Goal: Information Seeking & Learning: Understand process/instructions

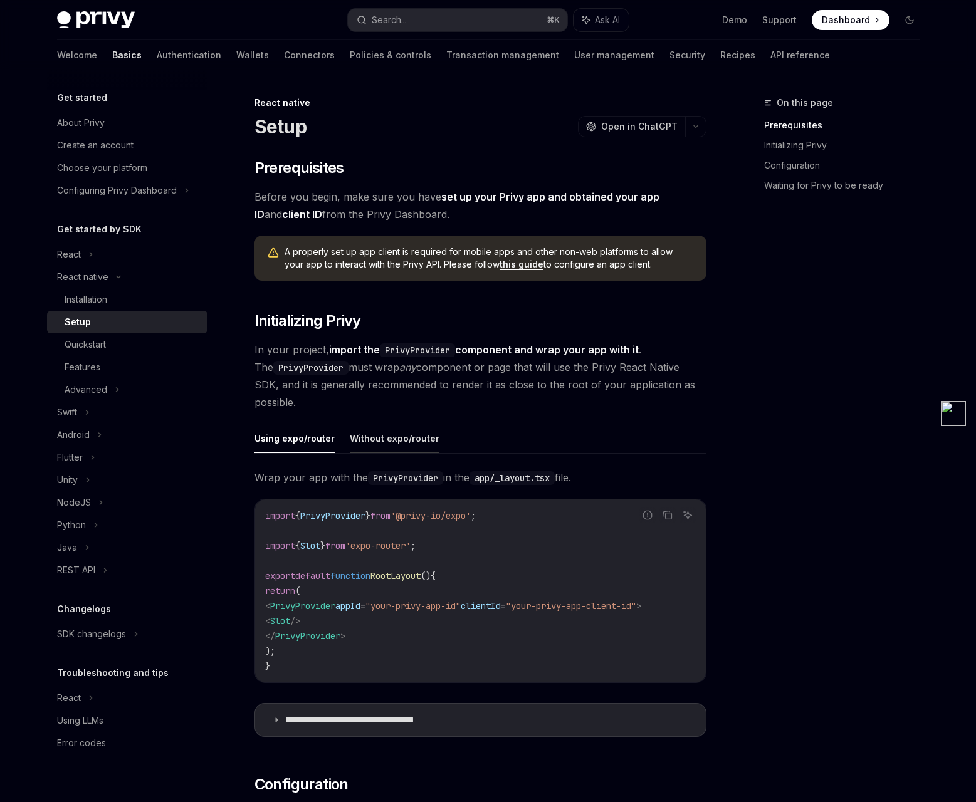
click at [387, 445] on button "Without expo/router" at bounding box center [395, 438] width 90 height 29
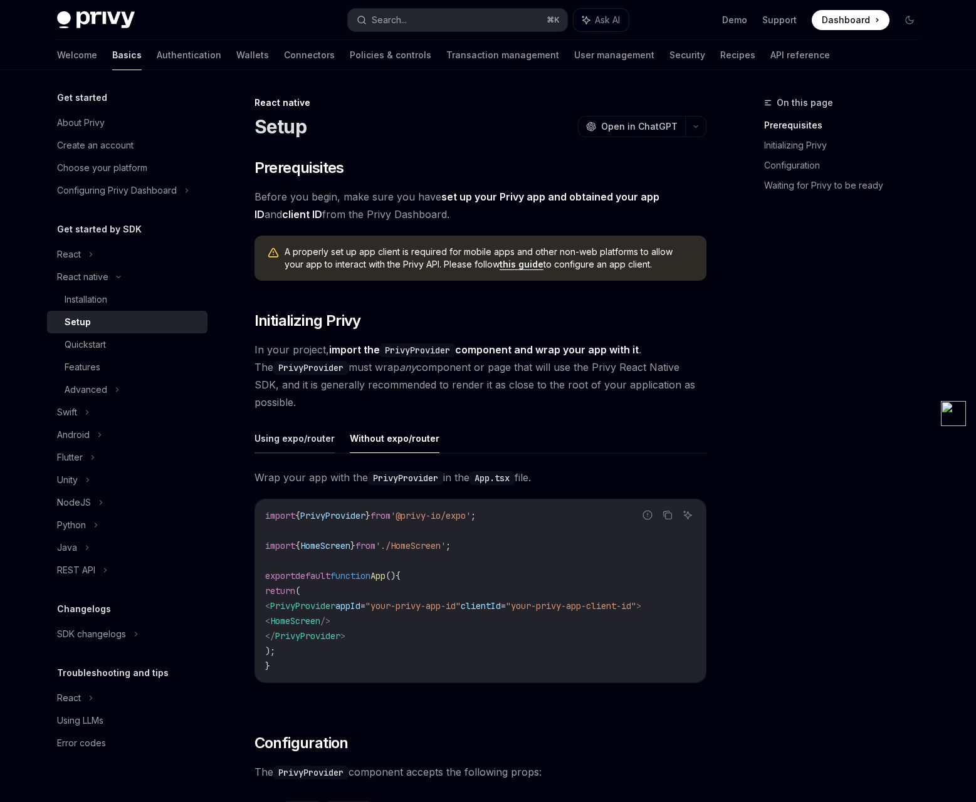
click at [291, 442] on button "Using expo/router" at bounding box center [294, 438] width 80 height 29
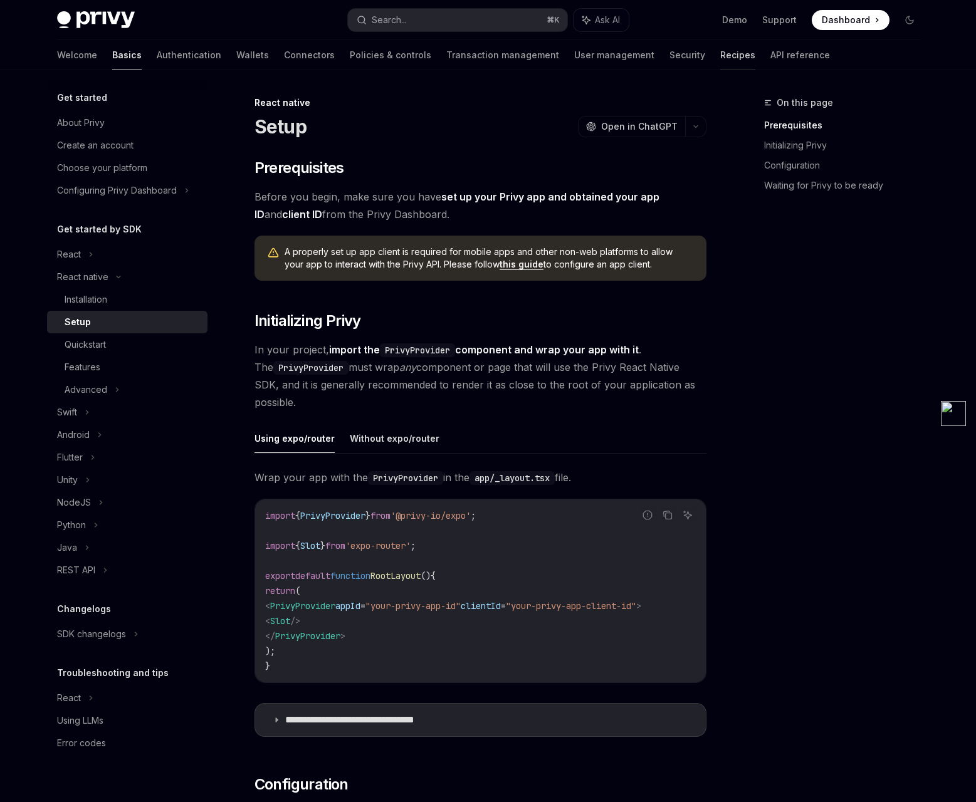
click at [720, 53] on link "Recipes" at bounding box center [737, 55] width 35 height 30
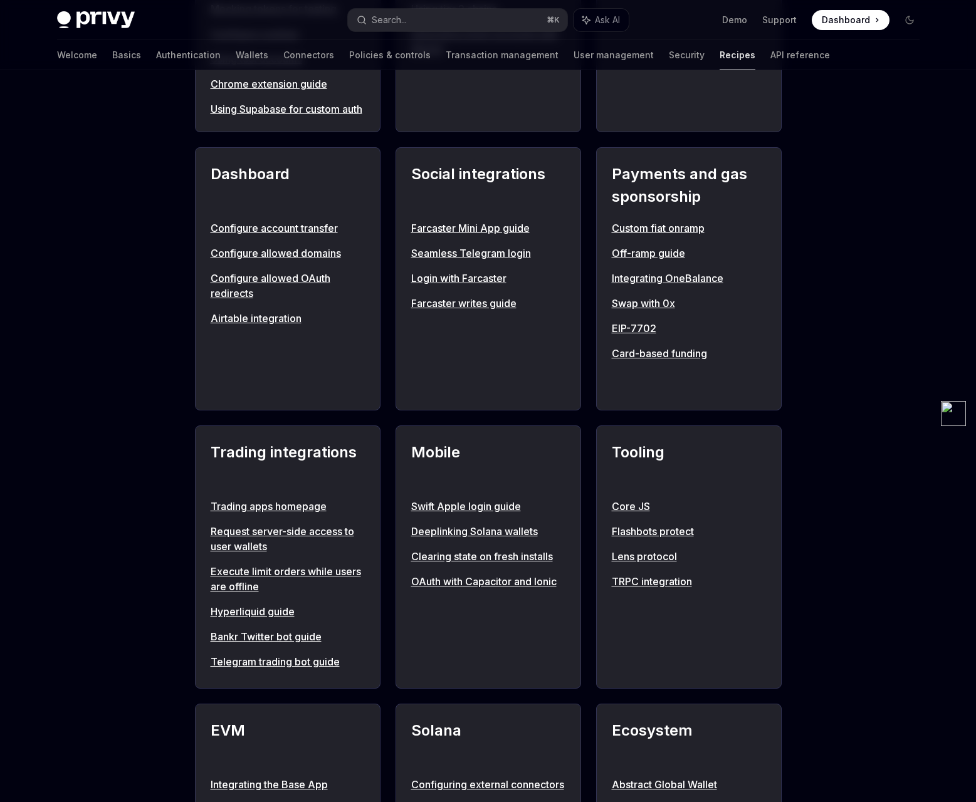
scroll to position [761, 0]
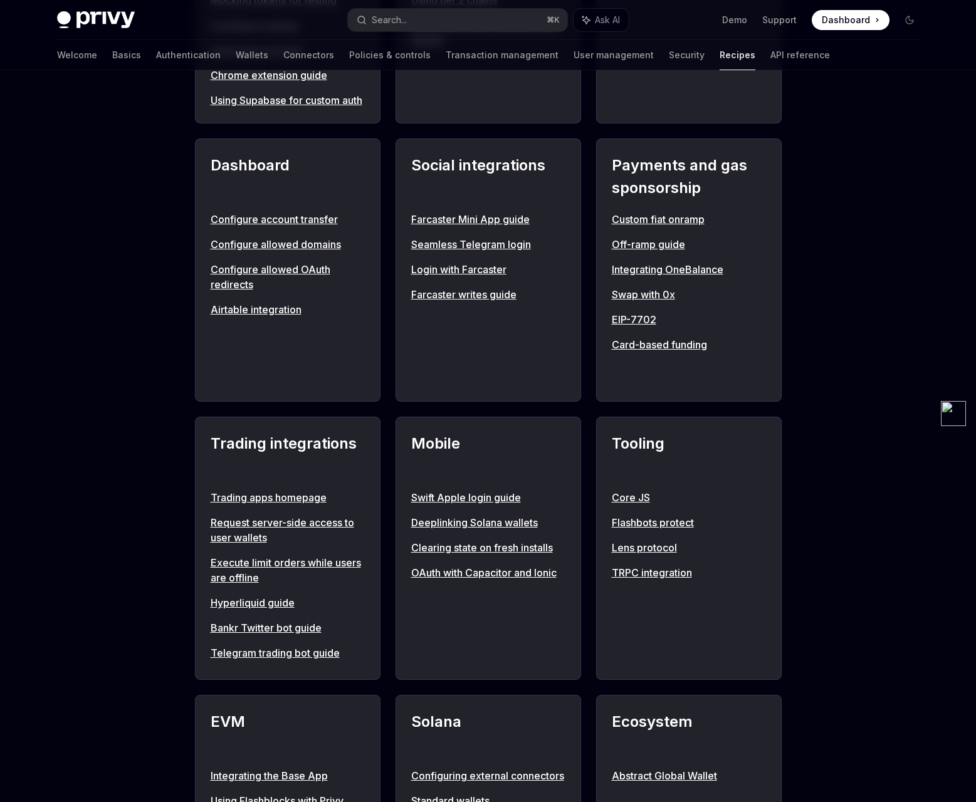
click at [494, 530] on link "Deeplinking Solana wallets" at bounding box center [488, 522] width 154 height 15
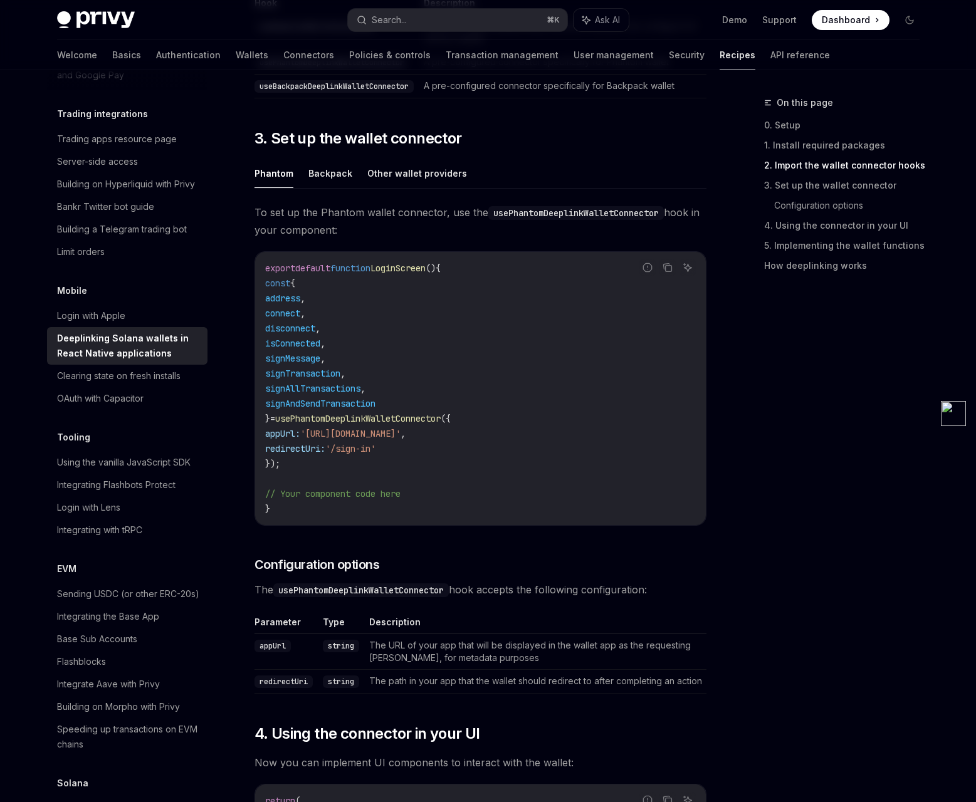
scroll to position [719, 0]
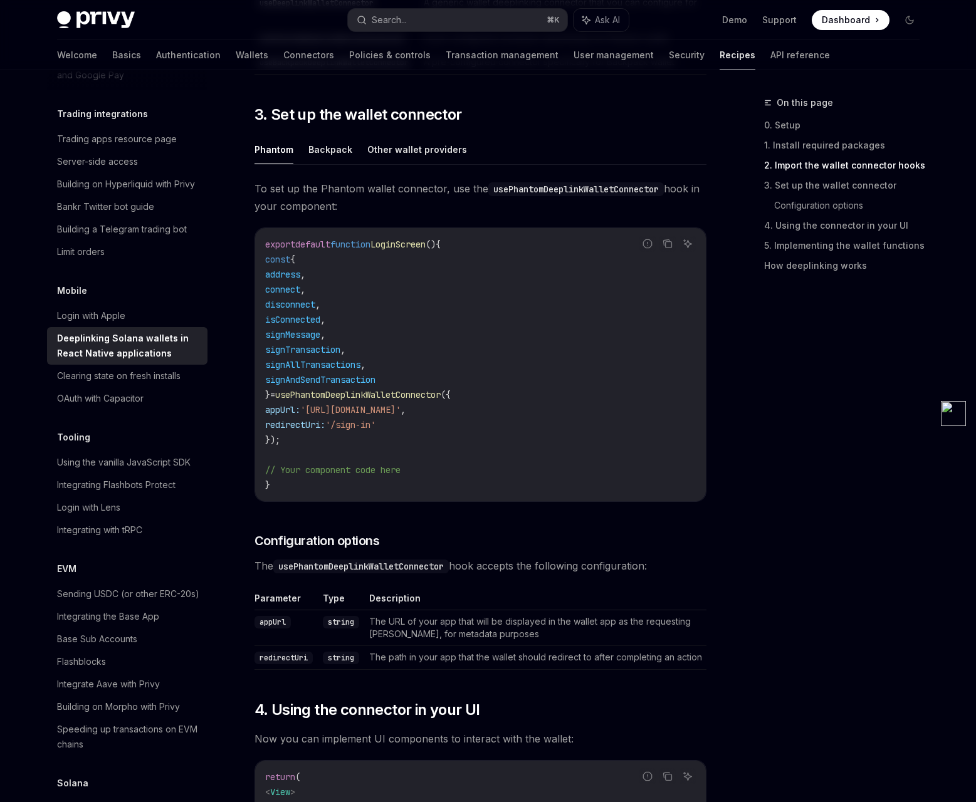
drag, startPoint x: 303, startPoint y: 447, endPoint x: 264, endPoint y: 245, distance: 205.4
click at [265, 245] on code "export default function LoginScreen () { const { address , connect , disconnect…" at bounding box center [480, 365] width 430 height 256
copy code "export default function LoginScreen () { const { address , connect , disconnect…"
click at [318, 424] on span "redirectUri:" at bounding box center [295, 424] width 60 height 11
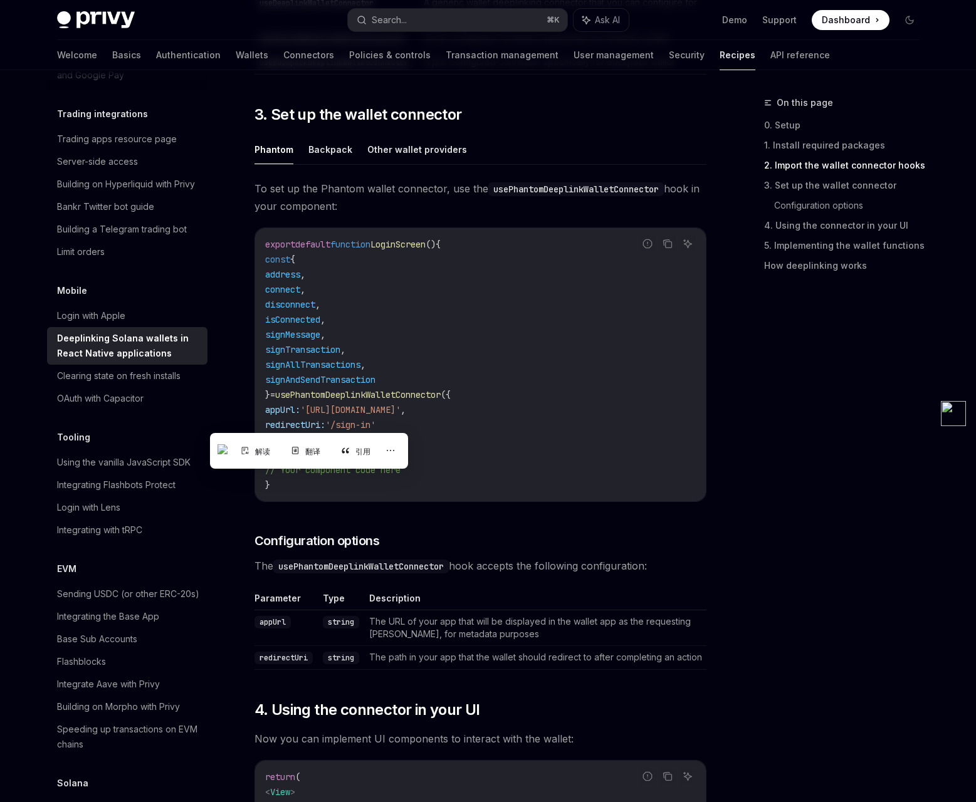
copy span "redirectUri"
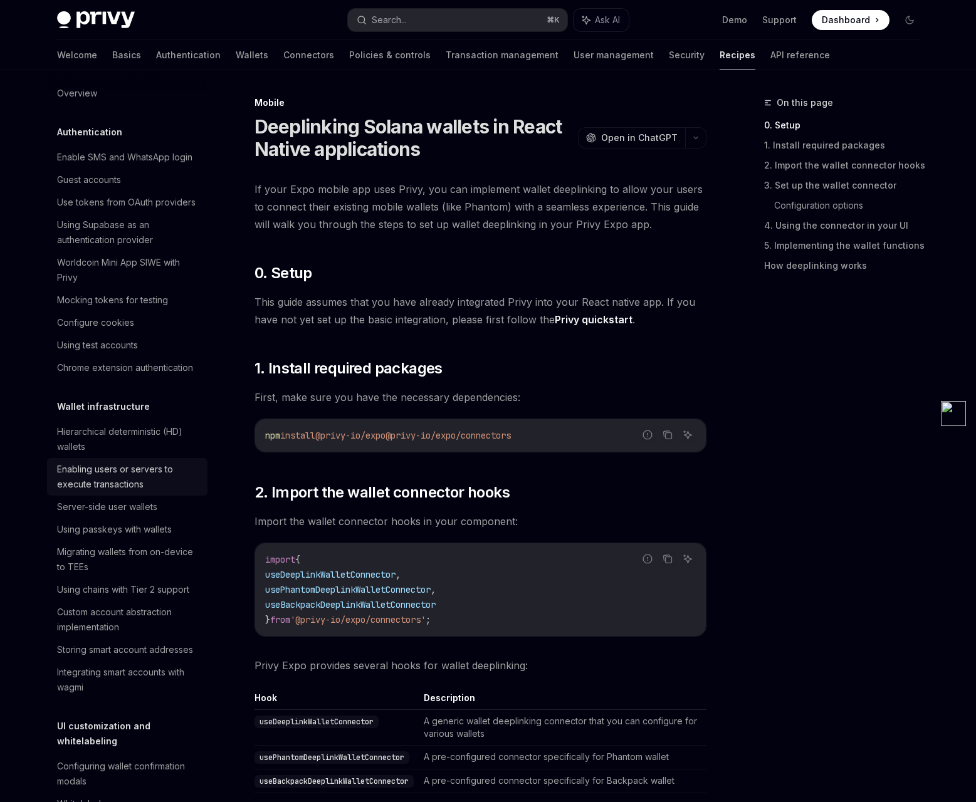
scroll to position [0, 0]
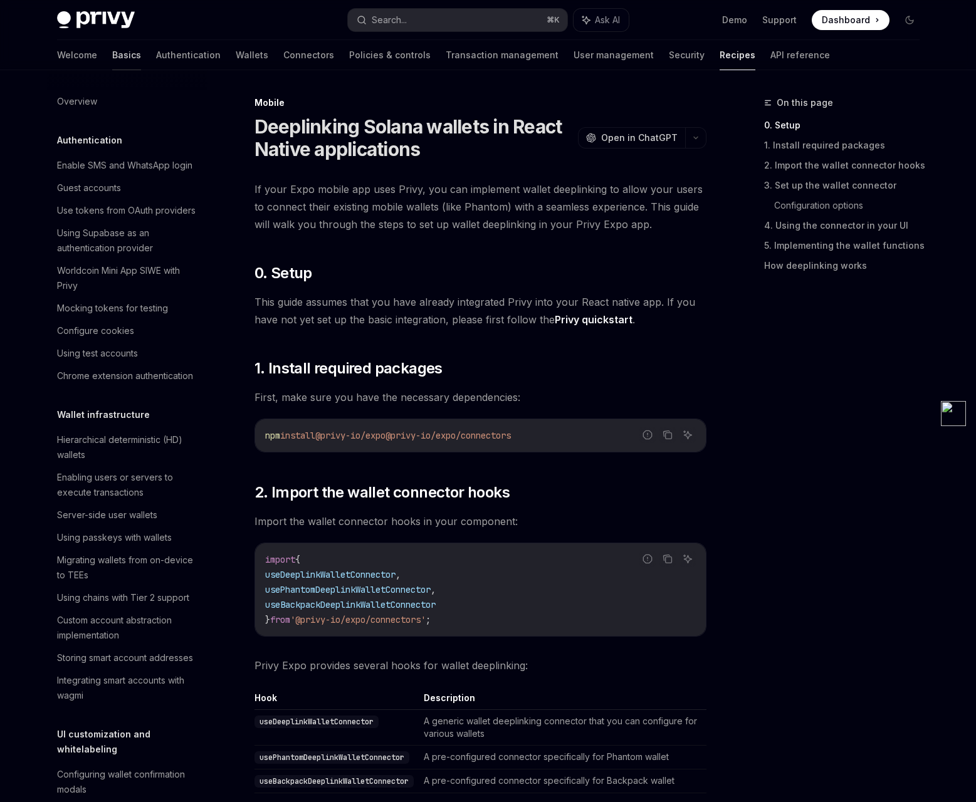
click at [112, 58] on link "Basics" at bounding box center [126, 55] width 29 height 30
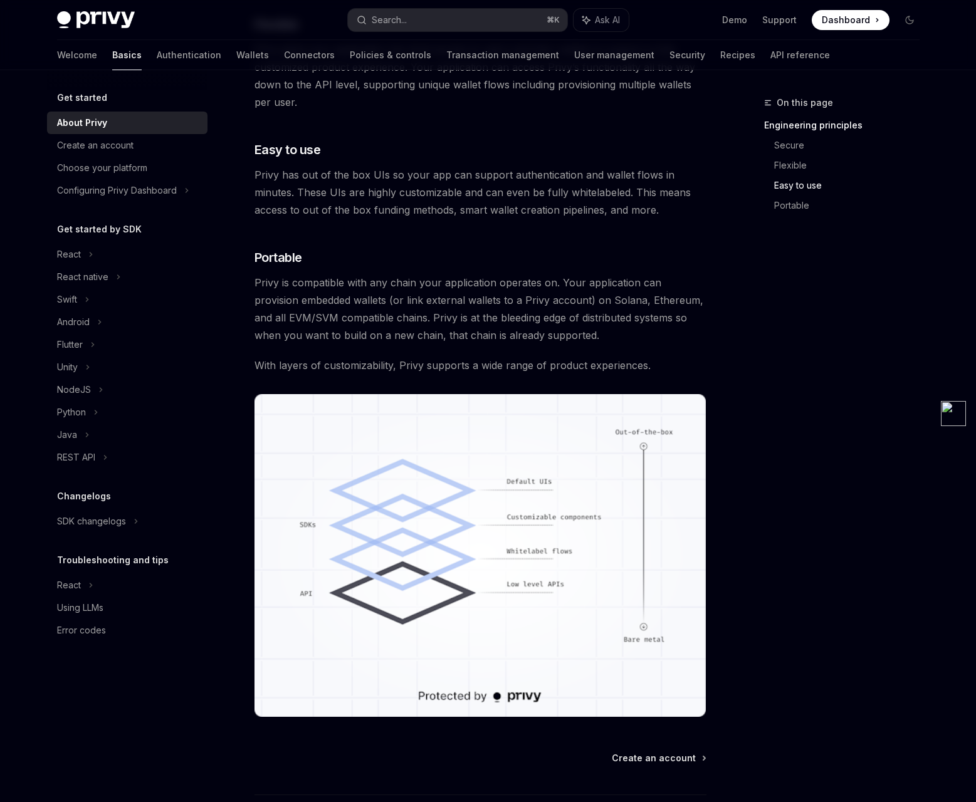
scroll to position [837, 0]
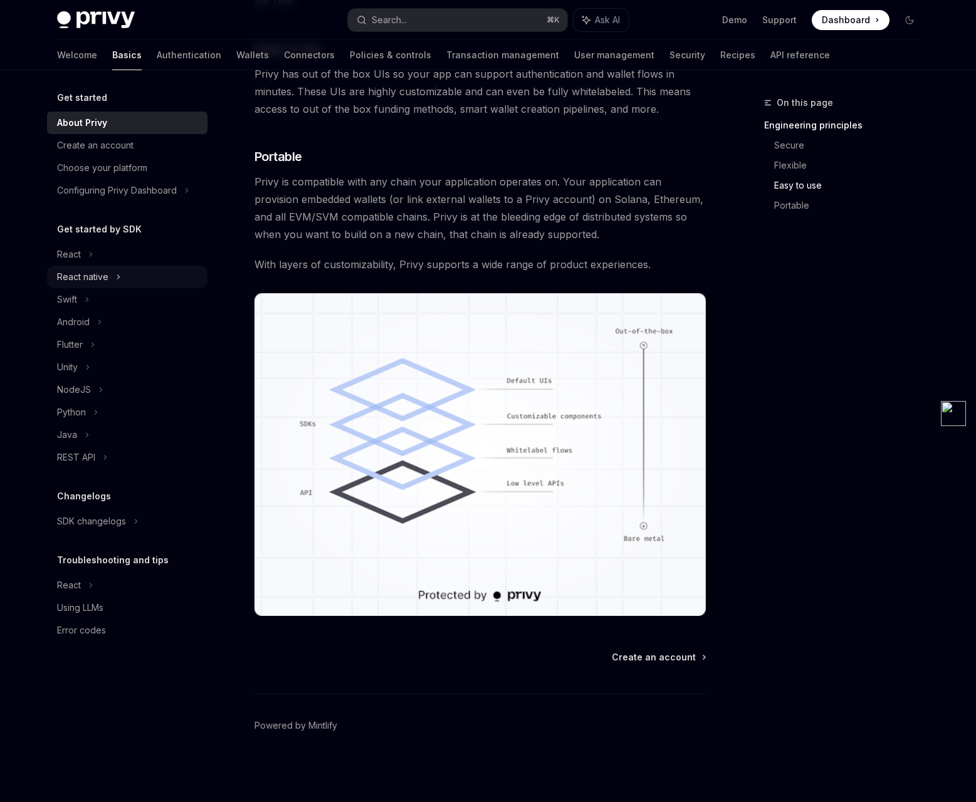
click at [102, 274] on div "React native" at bounding box center [82, 276] width 51 height 15
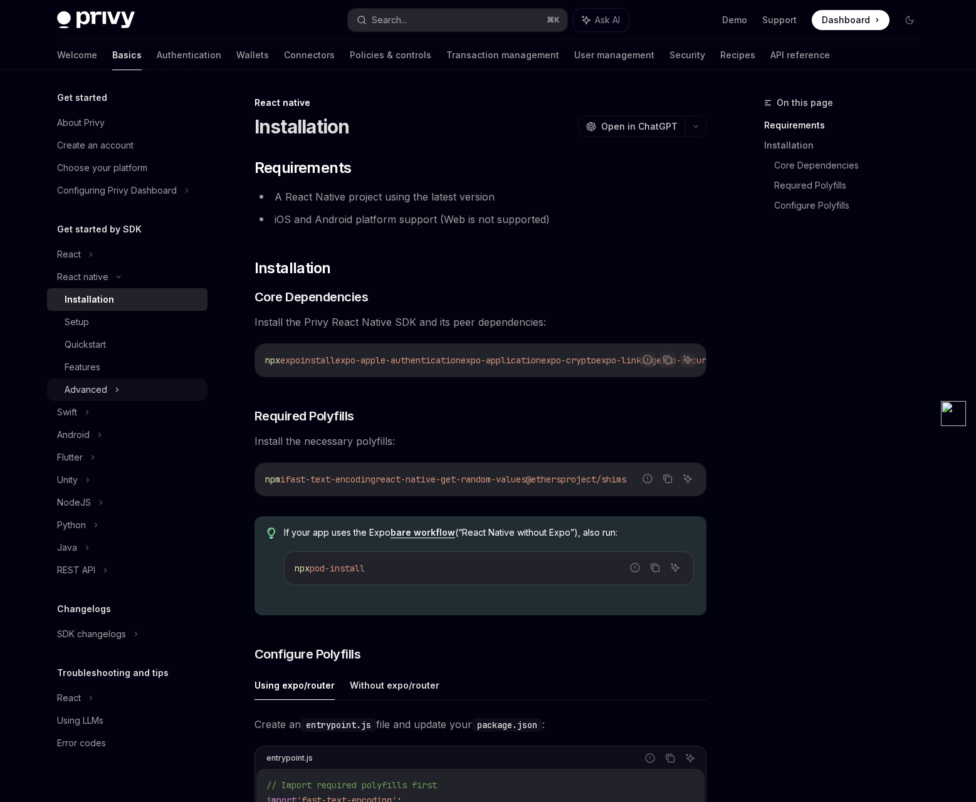
click at [108, 390] on div "Advanced" at bounding box center [127, 389] width 160 height 23
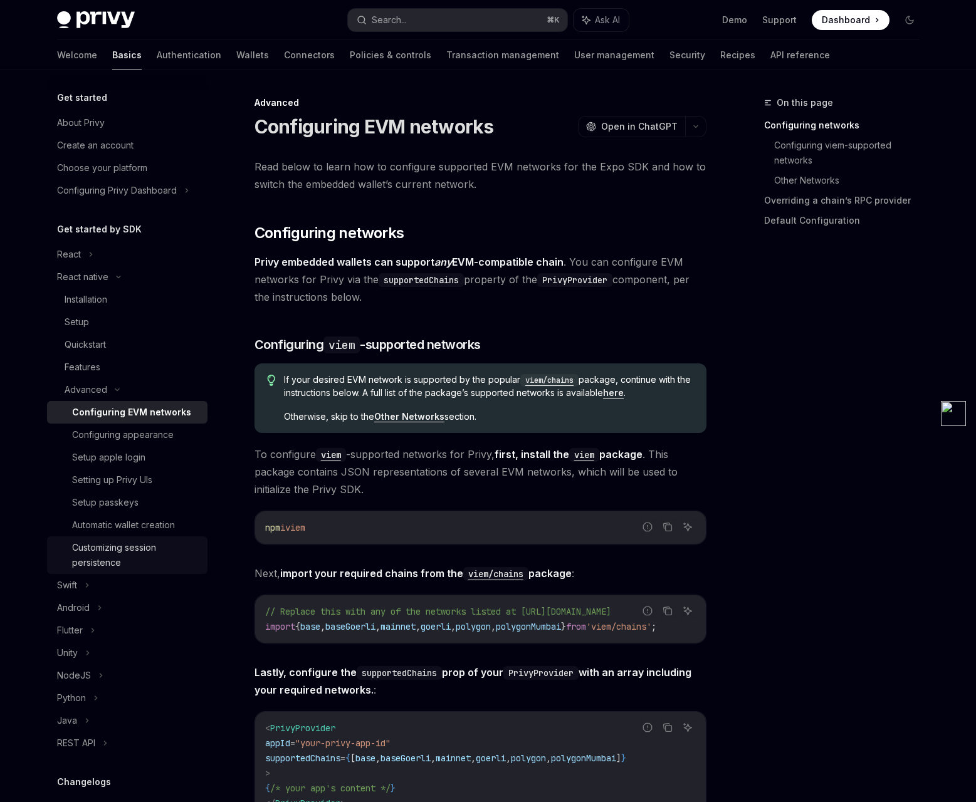
click at [122, 553] on div "Customizing session persistence" at bounding box center [136, 555] width 128 height 30
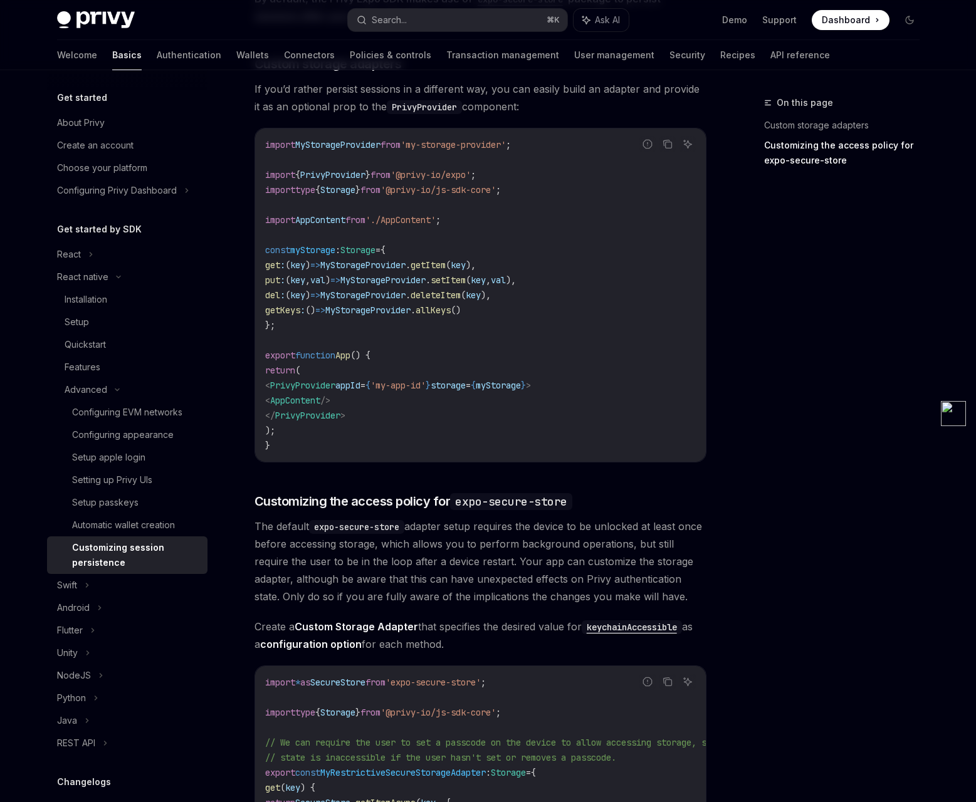
scroll to position [602, 0]
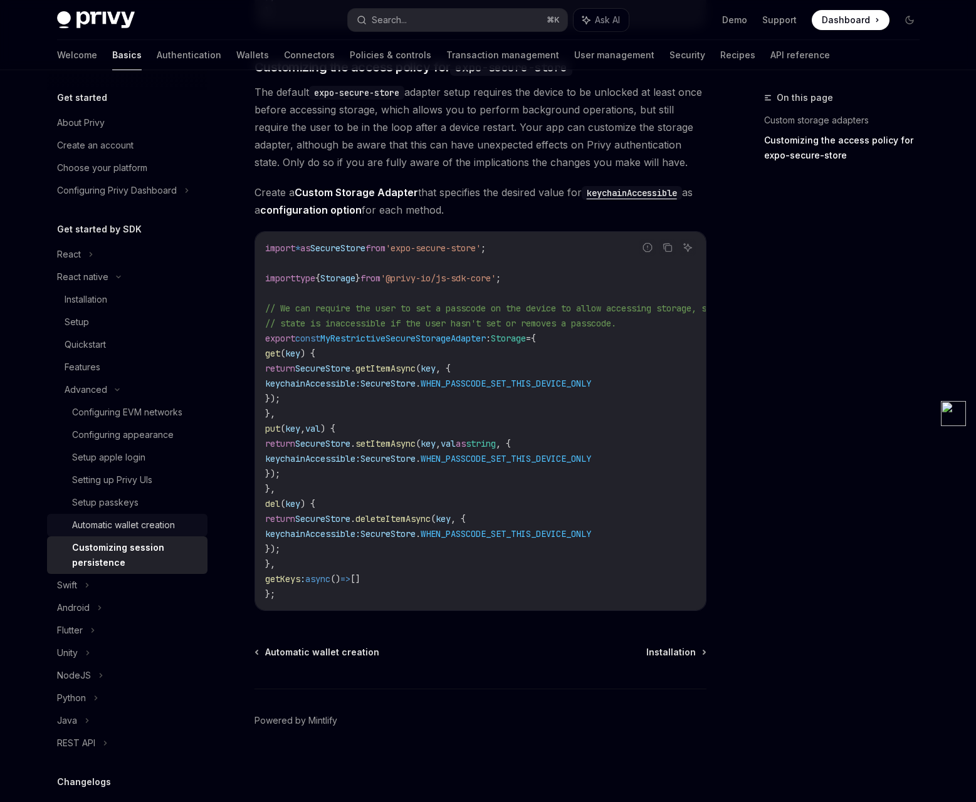
click at [127, 526] on div "Automatic wallet creation" at bounding box center [123, 525] width 103 height 15
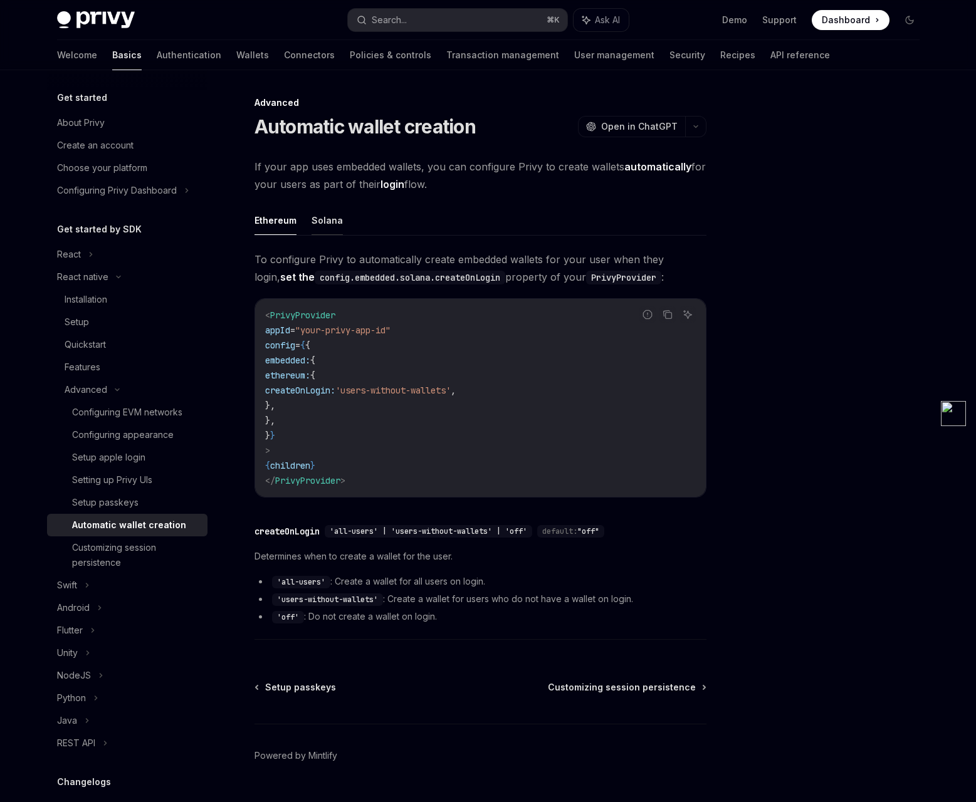
click at [321, 229] on button "Solana" at bounding box center [326, 220] width 31 height 29
click at [325, 223] on button "Solana" at bounding box center [326, 220] width 31 height 29
click at [125, 506] on div "Setup passkeys" at bounding box center [105, 502] width 66 height 15
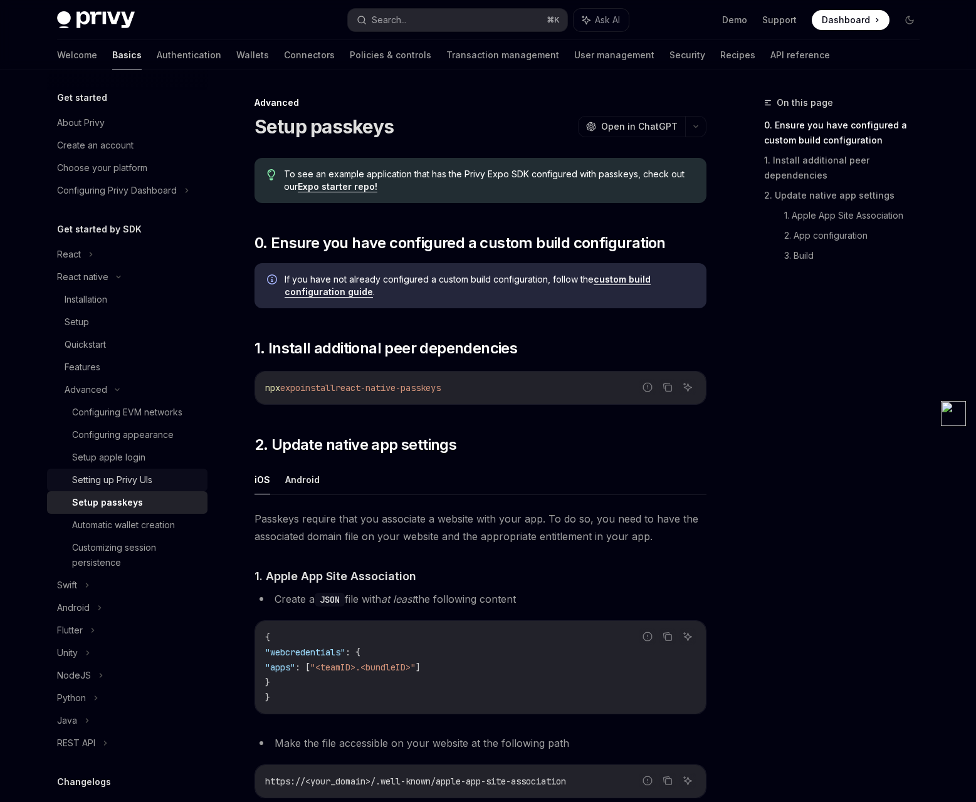
click at [136, 478] on div "Setting up Privy UIs" at bounding box center [112, 479] width 80 height 15
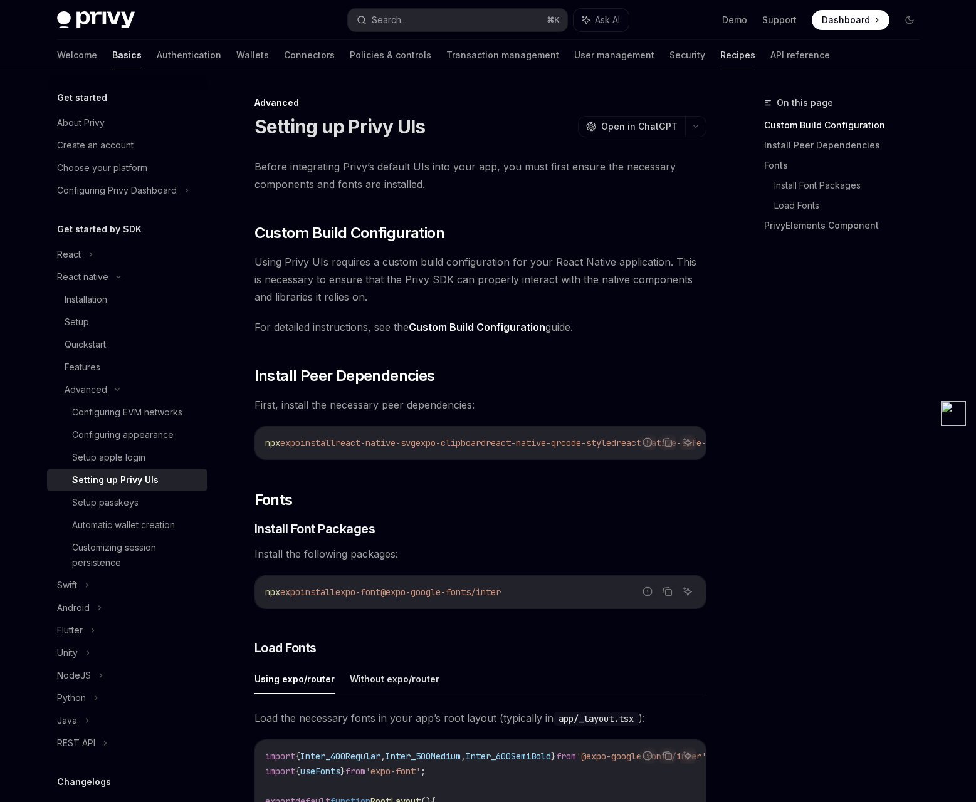
click at [720, 56] on link "Recipes" at bounding box center [737, 55] width 35 height 30
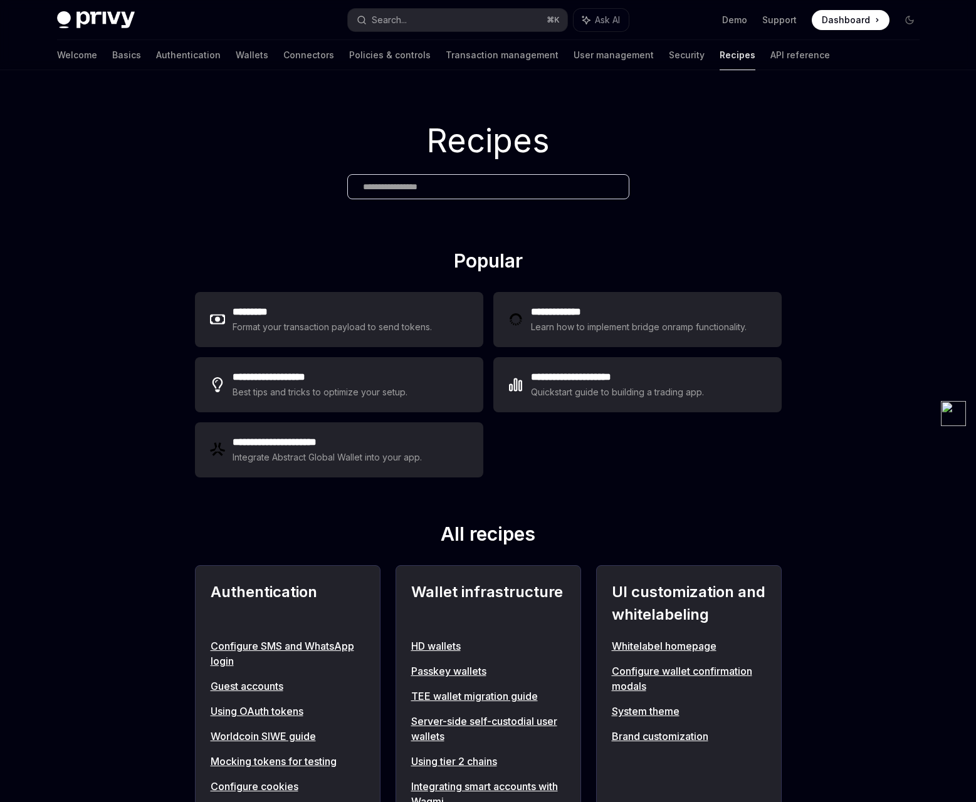
type textarea "*"
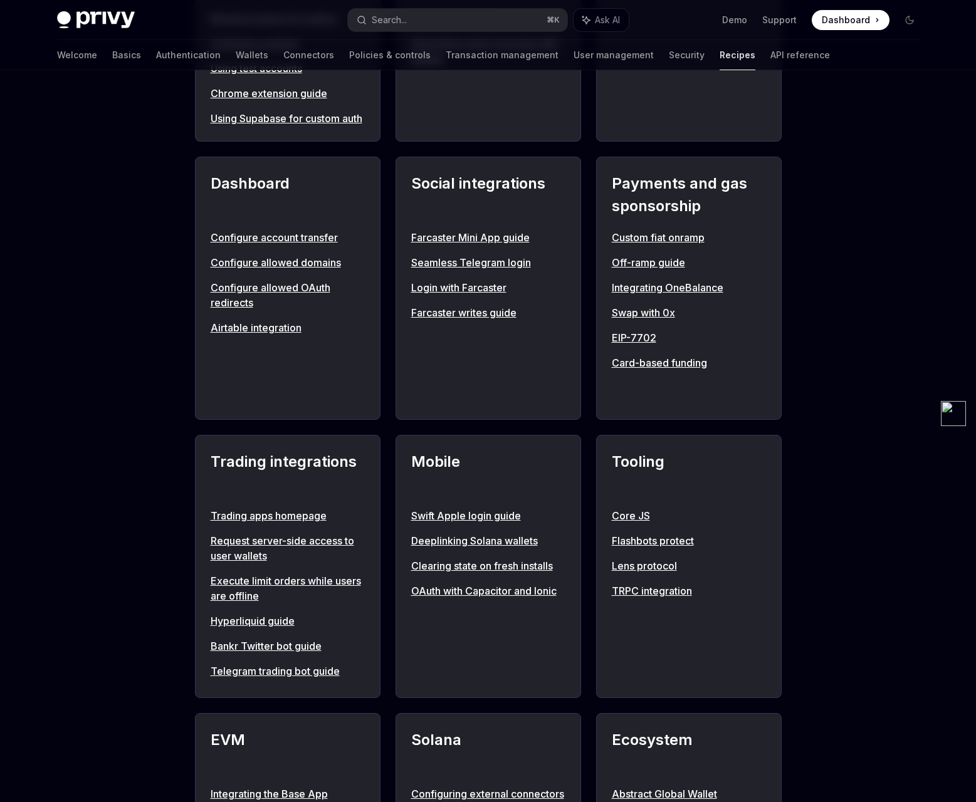
scroll to position [755, 0]
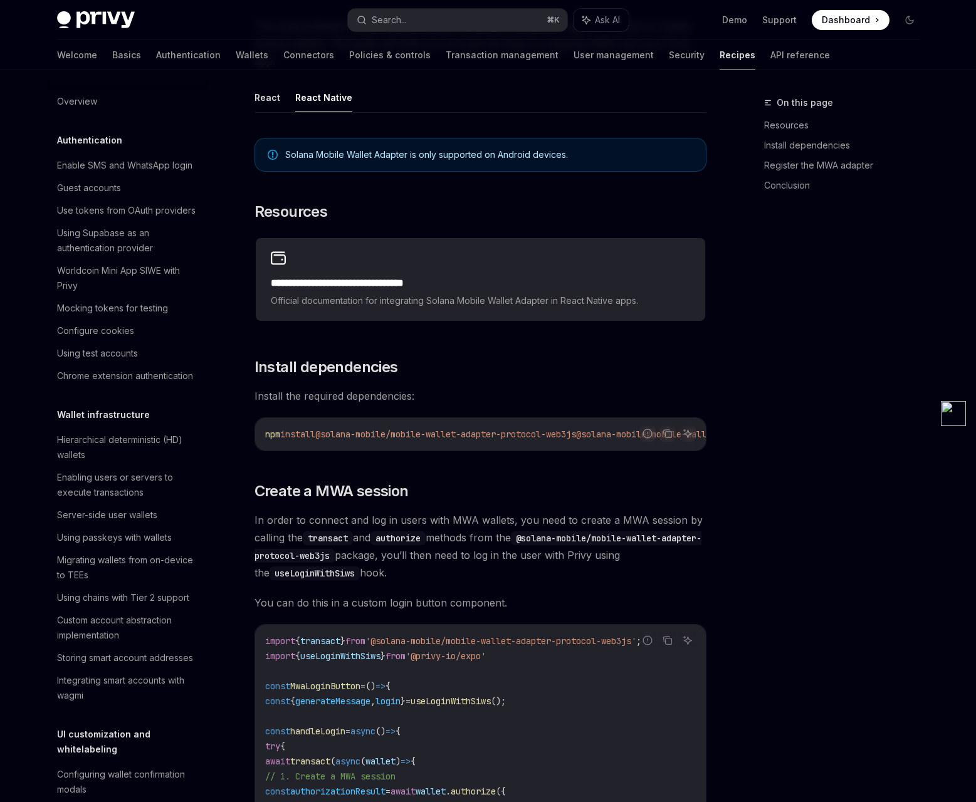
scroll to position [1761, 0]
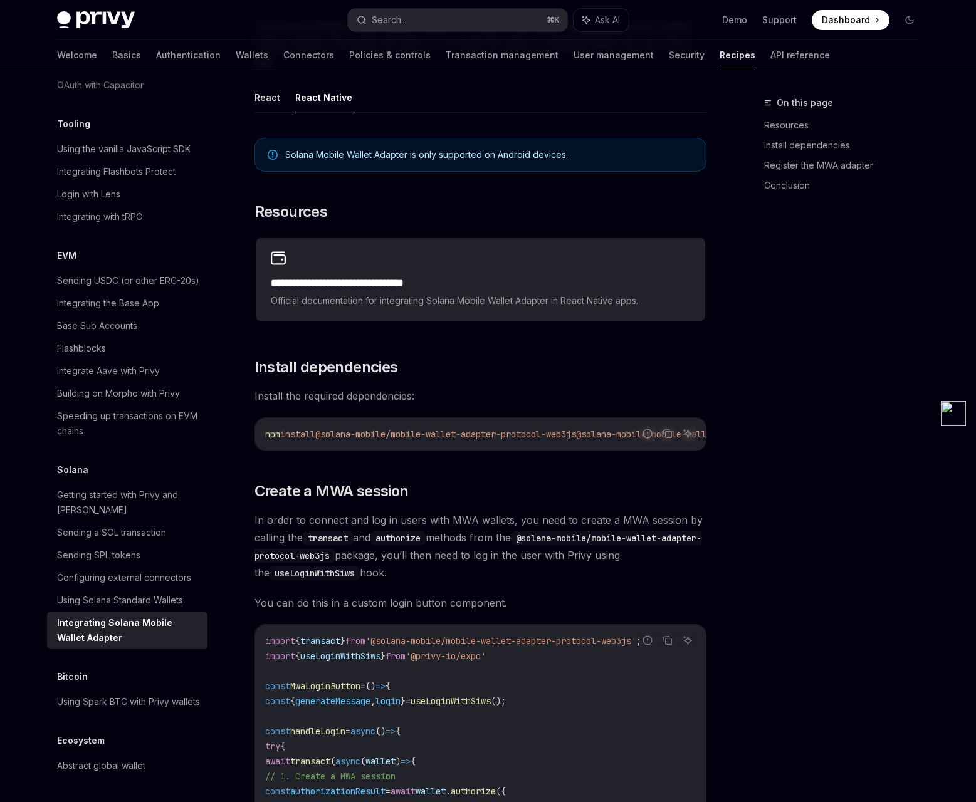
drag, startPoint x: 526, startPoint y: 459, endPoint x: 543, endPoint y: 457, distance: 17.0
click at [543, 457] on div "**********" at bounding box center [480, 794] width 452 height 1332
drag, startPoint x: 545, startPoint y: 456, endPoint x: 679, endPoint y: 457, distance: 134.1
click at [679, 451] on div "Report incorrect code Copy Ask AI npm install @solana-mobile/mobile-wallet-adap…" at bounding box center [480, 434] width 452 height 34
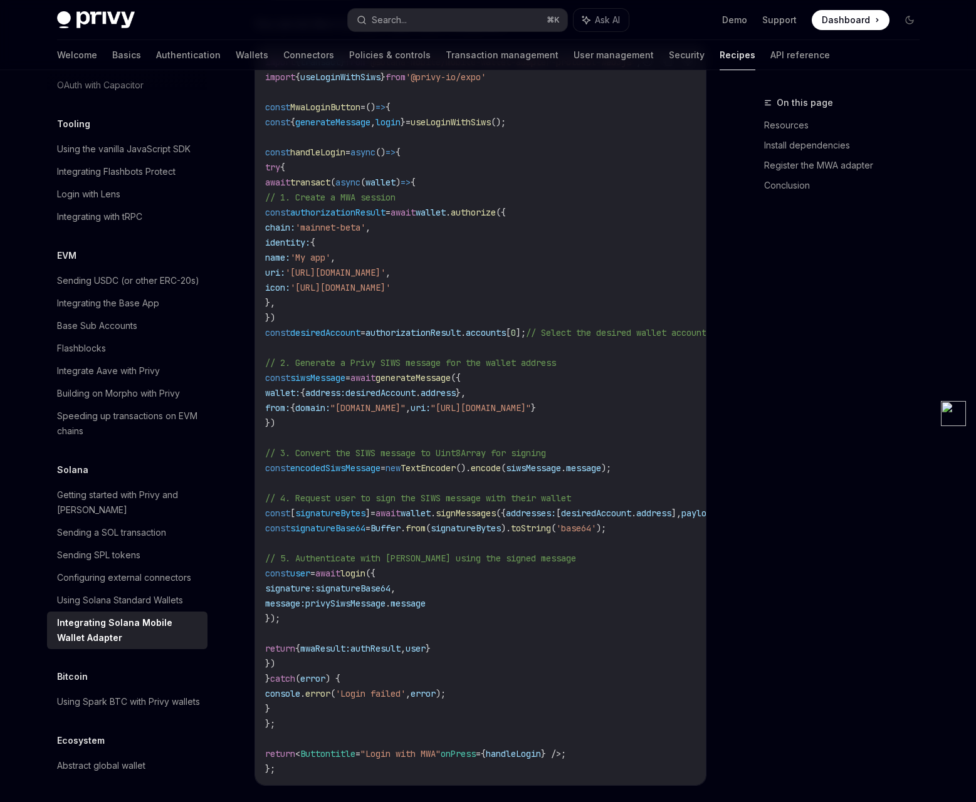
scroll to position [582, 0]
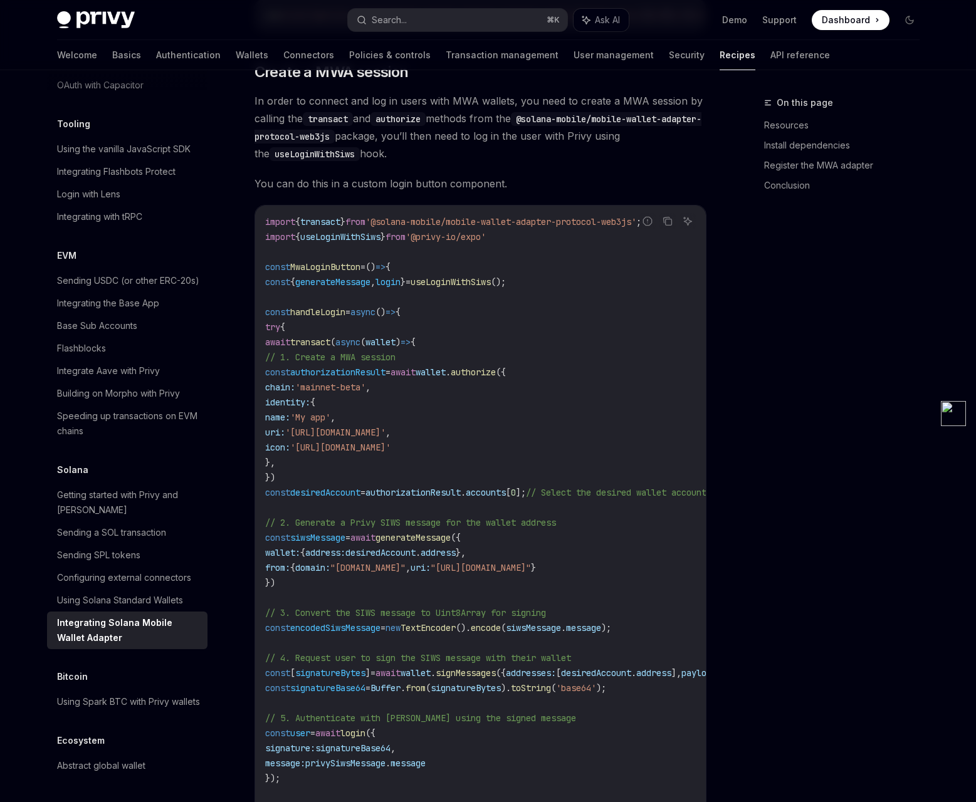
click at [491, 284] on span "useLoginWithSiws" at bounding box center [450, 281] width 80 height 11
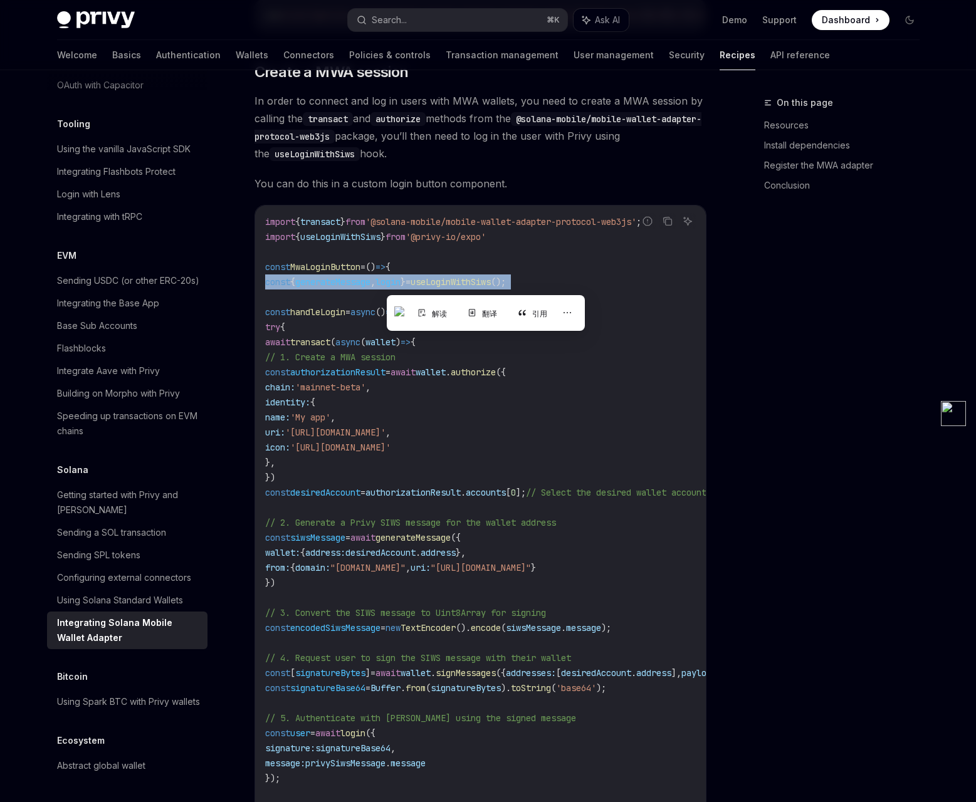
click at [491, 284] on span "useLoginWithSiws" at bounding box center [450, 281] width 80 height 11
copy code "const { generateMessage , login } = useLoginWithSiws ();"
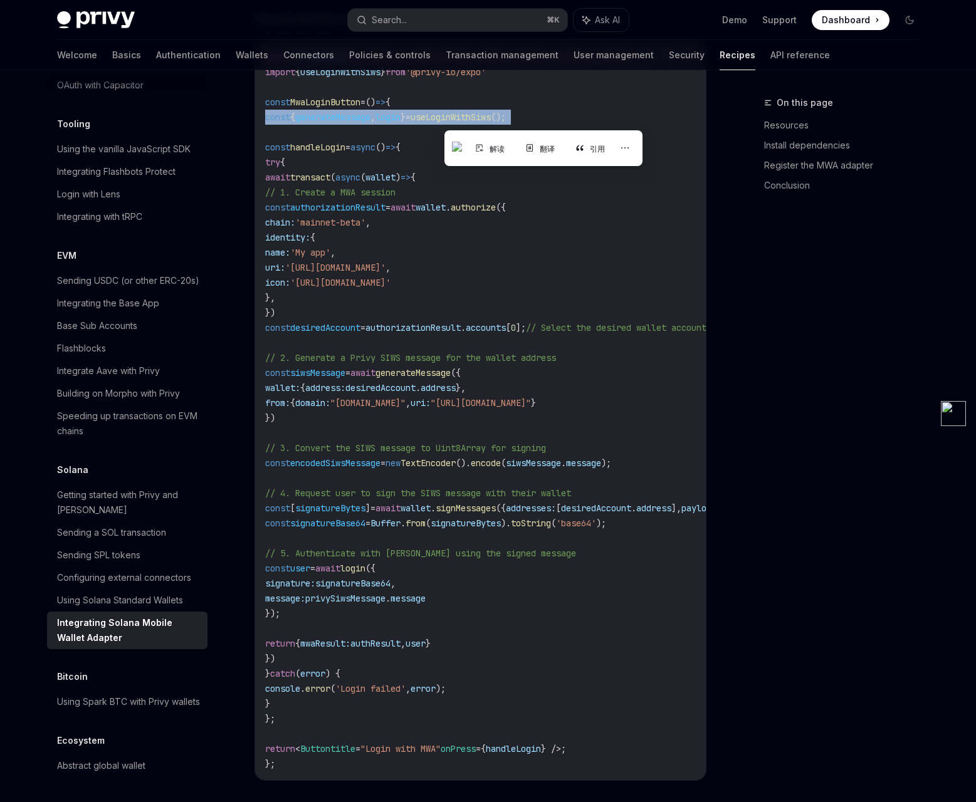
scroll to position [780, 0]
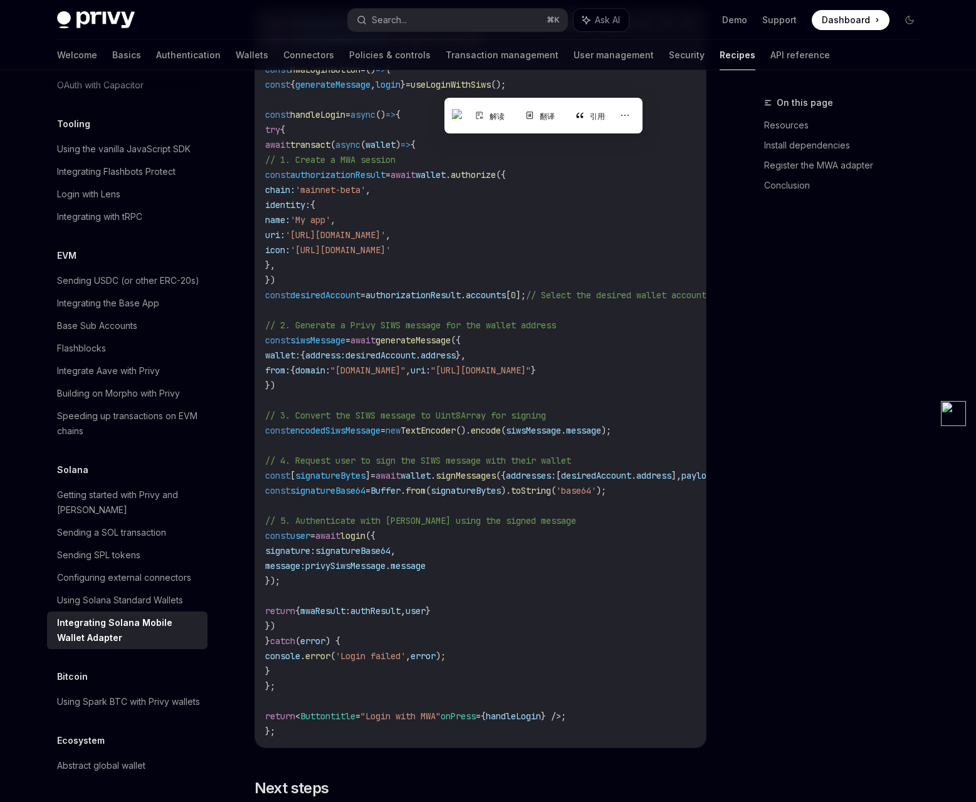
click at [578, 238] on code "import { transact } from '@solana-mobile/mobile-wallet-adapter-protocol-web3js'…" at bounding box center [566, 378] width 602 height 722
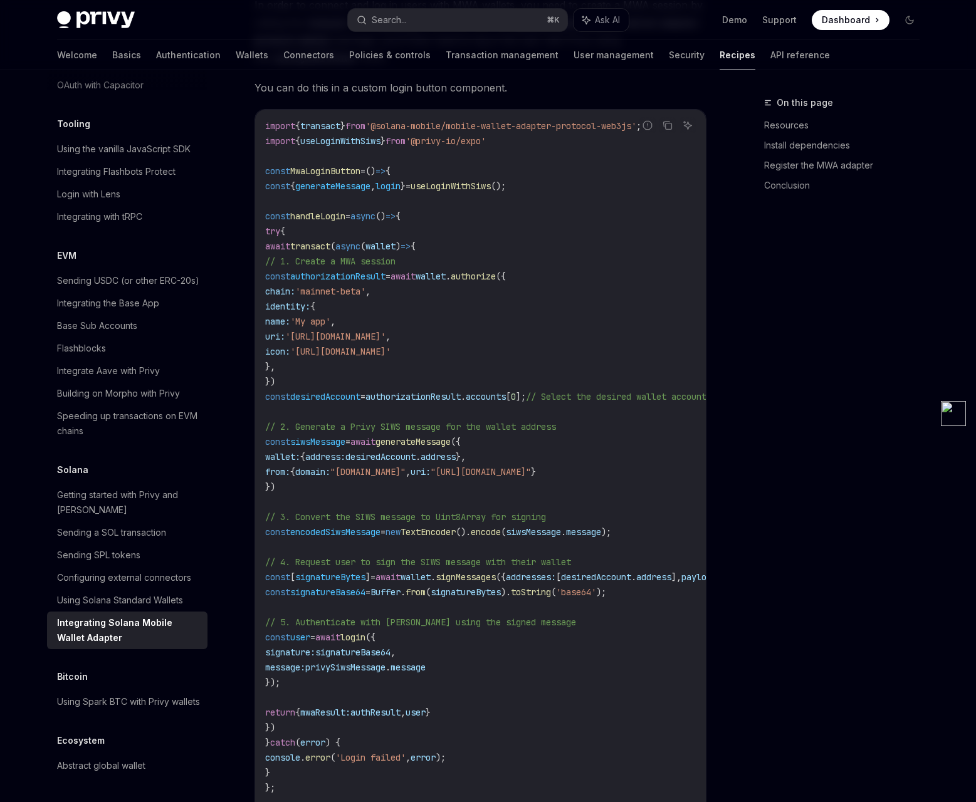
scroll to position [674, 0]
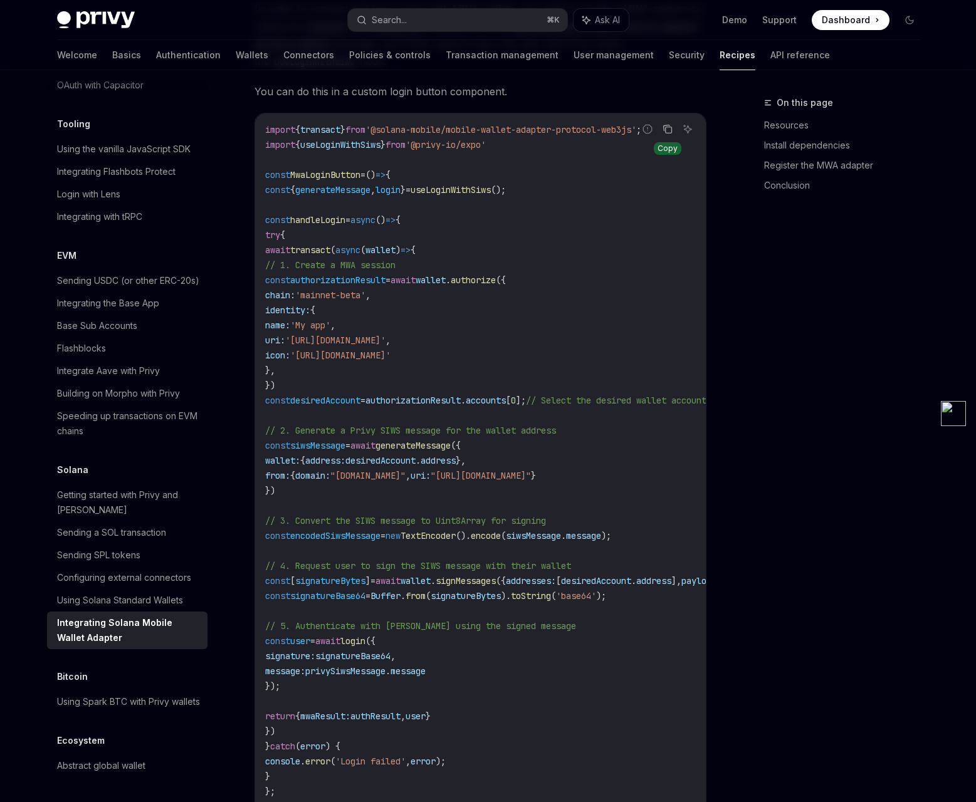
click at [669, 134] on icon "Copy the contents from the code block" at bounding box center [667, 129] width 10 height 10
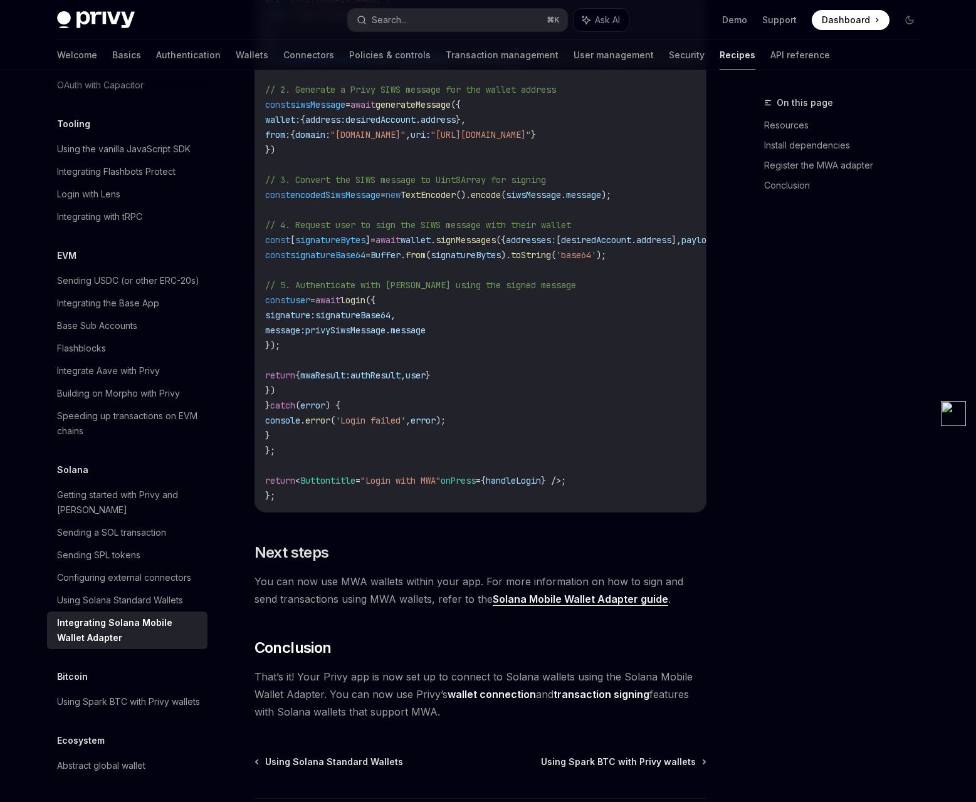
scroll to position [1063, 0]
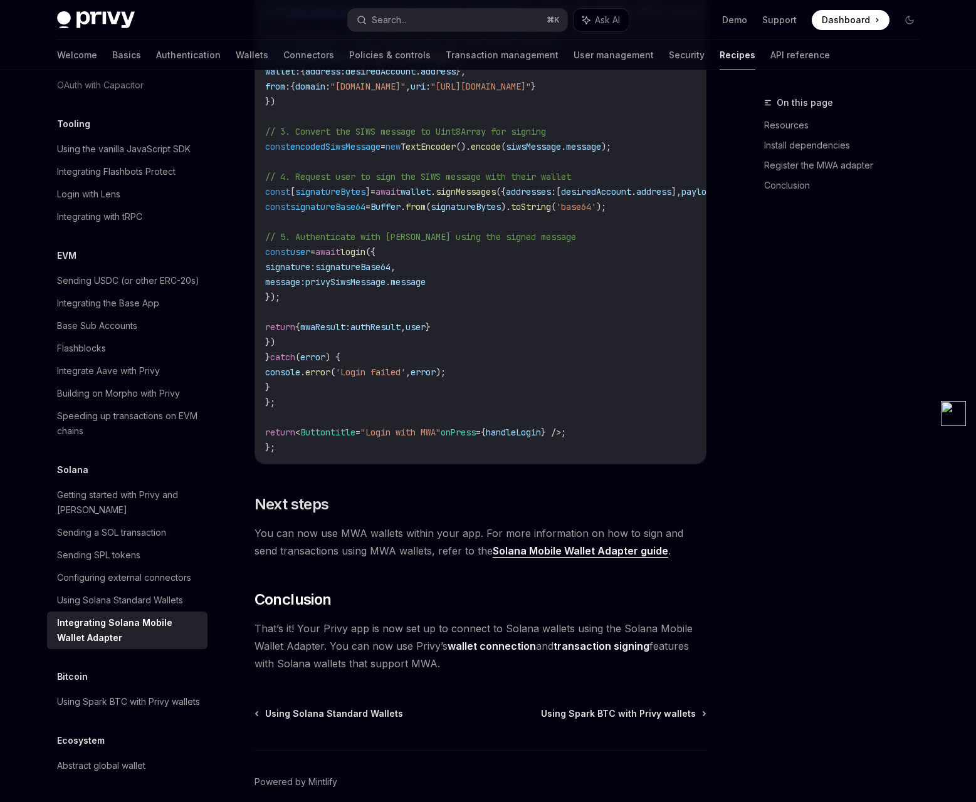
click at [603, 560] on span "You can now use MWA wallets within your app. For more information on how to sig…" at bounding box center [480, 541] width 452 height 35
click at [603, 558] on link "Solana Mobile Wallet Adapter guide" at bounding box center [580, 551] width 175 height 13
